Goal: Information Seeking & Learning: Learn about a topic

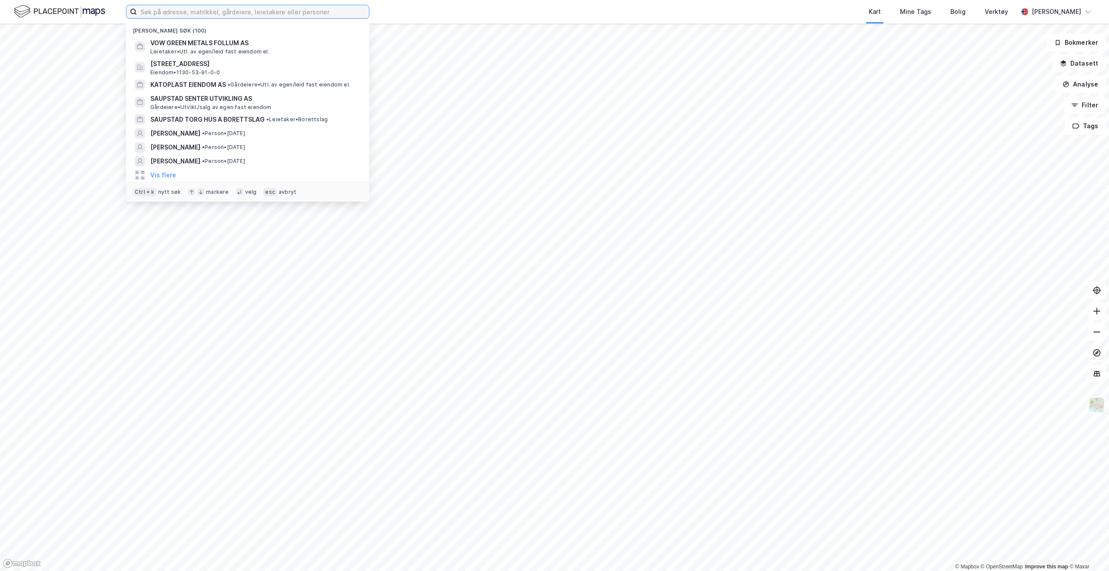
click at [188, 11] on input at bounding box center [253, 11] width 232 height 13
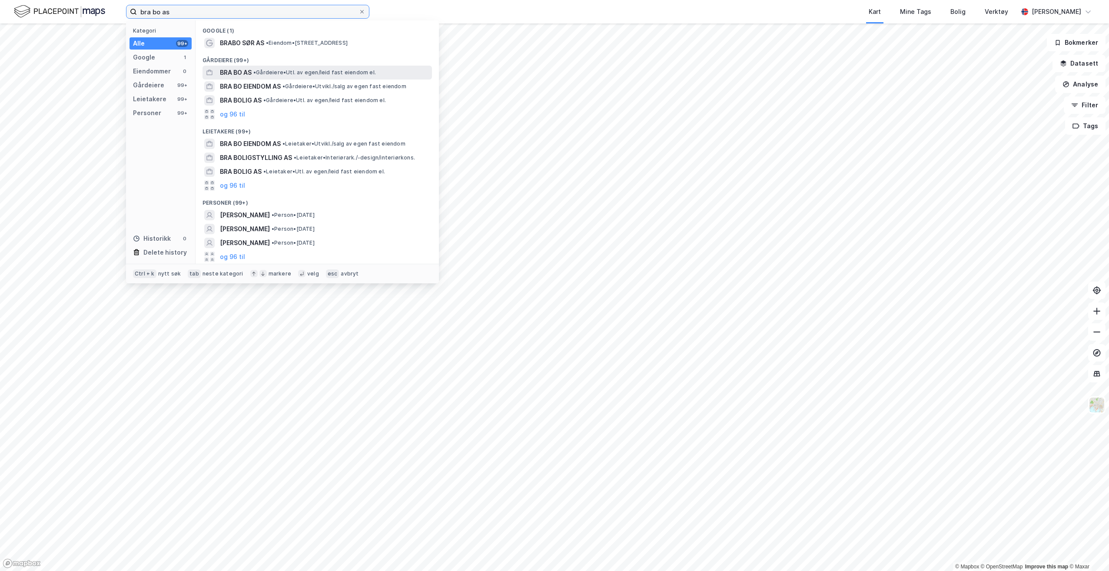
type input "bra bo as"
click at [290, 76] on div "BRA BO AS • Gårdeiere • Utl. av egen/leid fast eiendom el." at bounding box center [325, 72] width 210 height 10
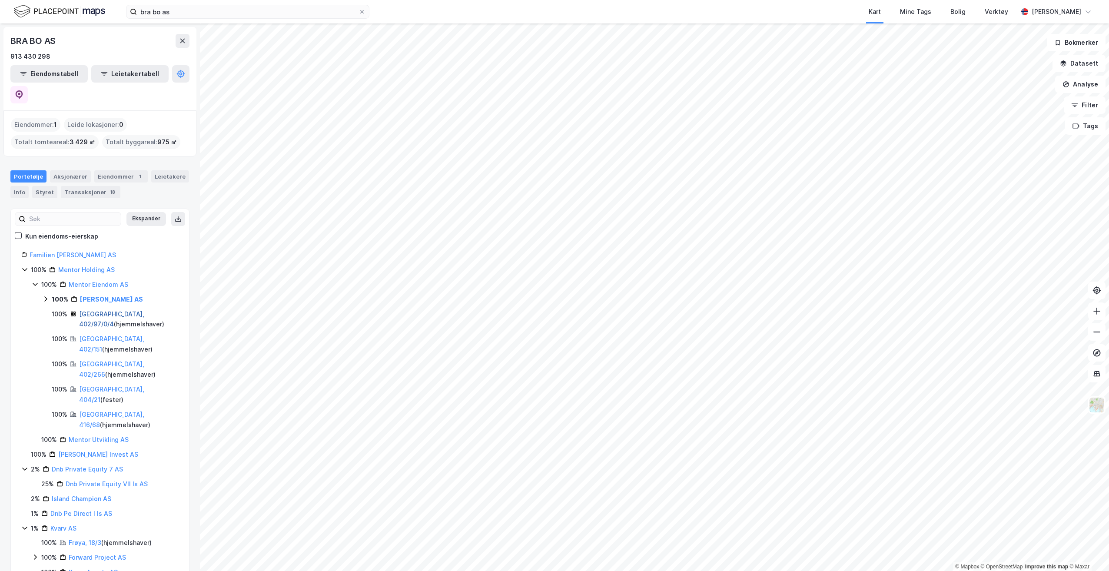
click at [109, 310] on link "[GEOGRAPHIC_DATA], 402/97/0/4" at bounding box center [111, 319] width 65 height 18
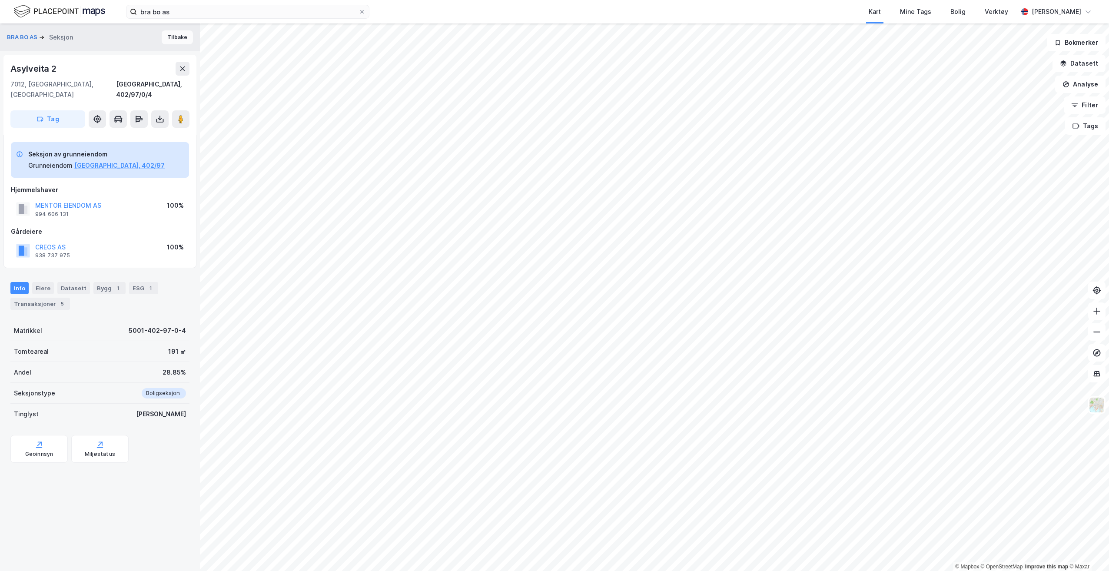
click at [167, 40] on button "Tilbake" at bounding box center [177, 37] width 31 height 14
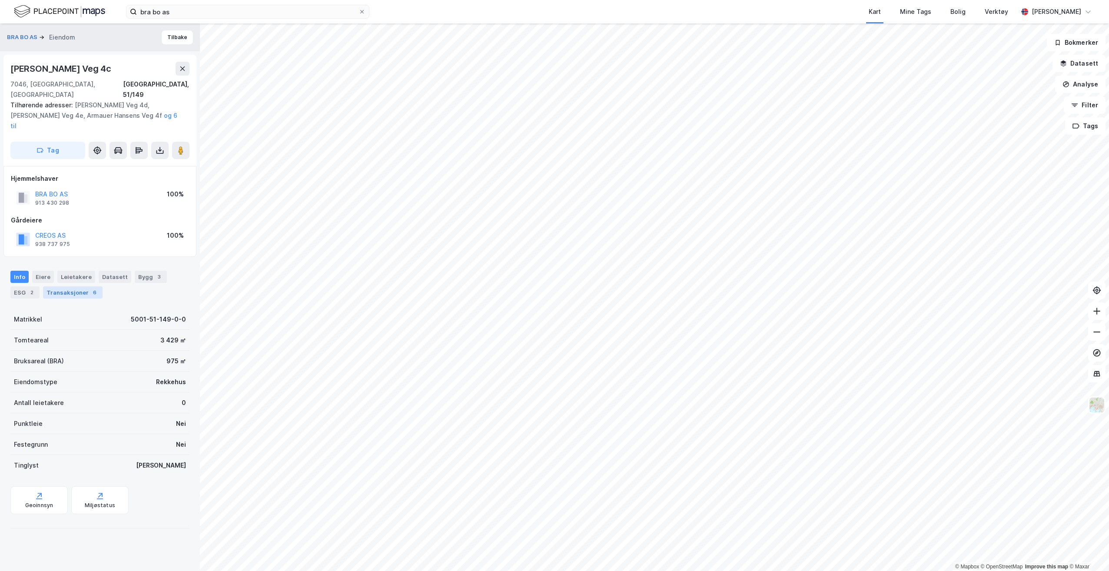
click at [85, 286] on div "Transaksjoner 6" at bounding box center [73, 292] width 60 height 12
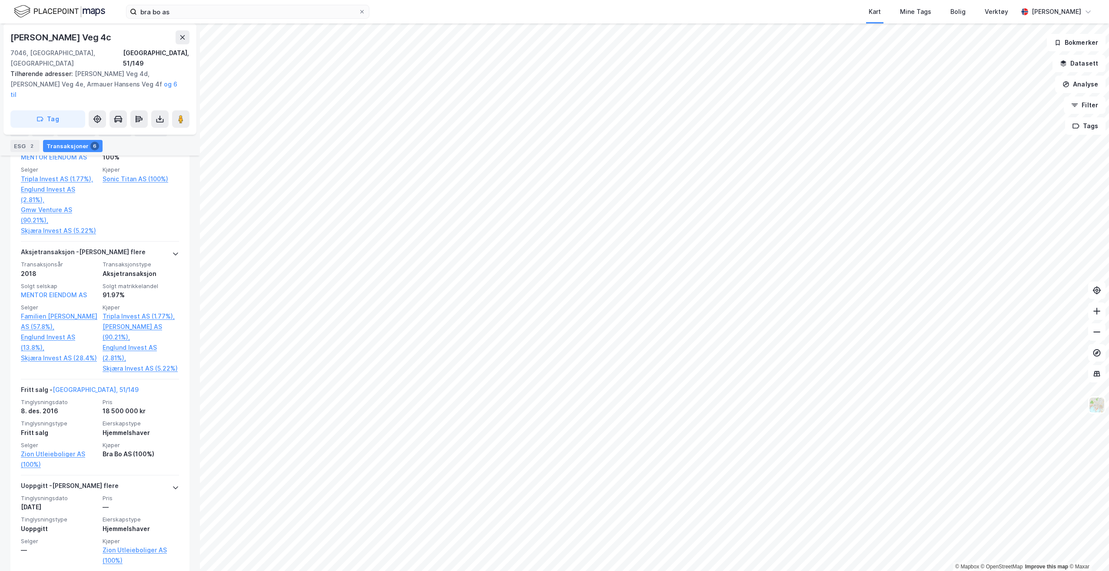
scroll to position [581, 0]
